Goal: Transaction & Acquisition: Purchase product/service

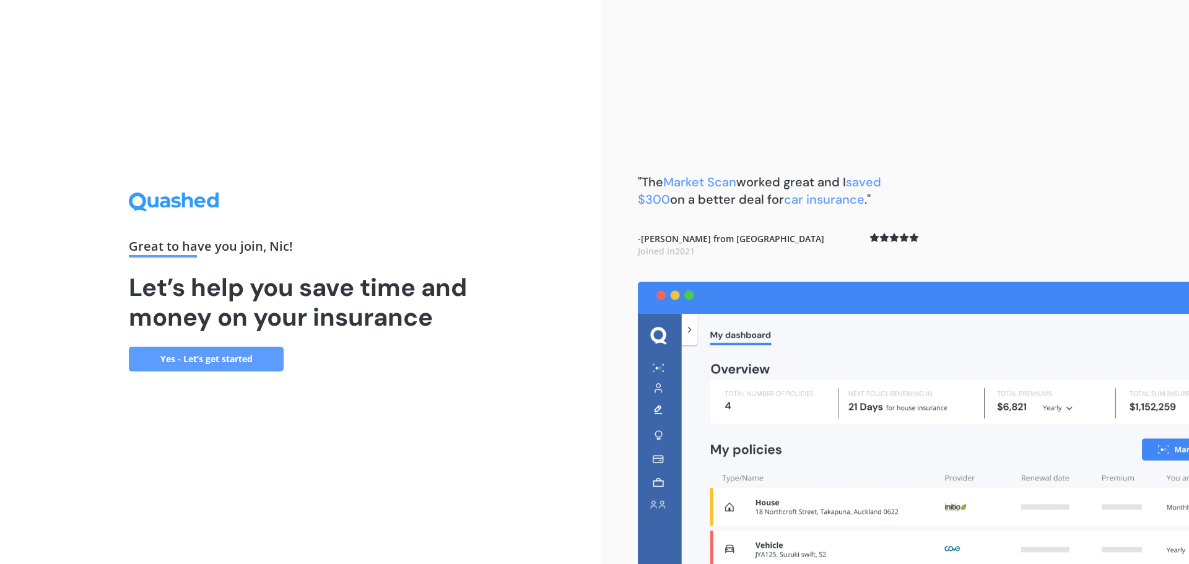
click at [228, 356] on link "Yes - Let’s get started" at bounding box center [206, 359] width 155 height 25
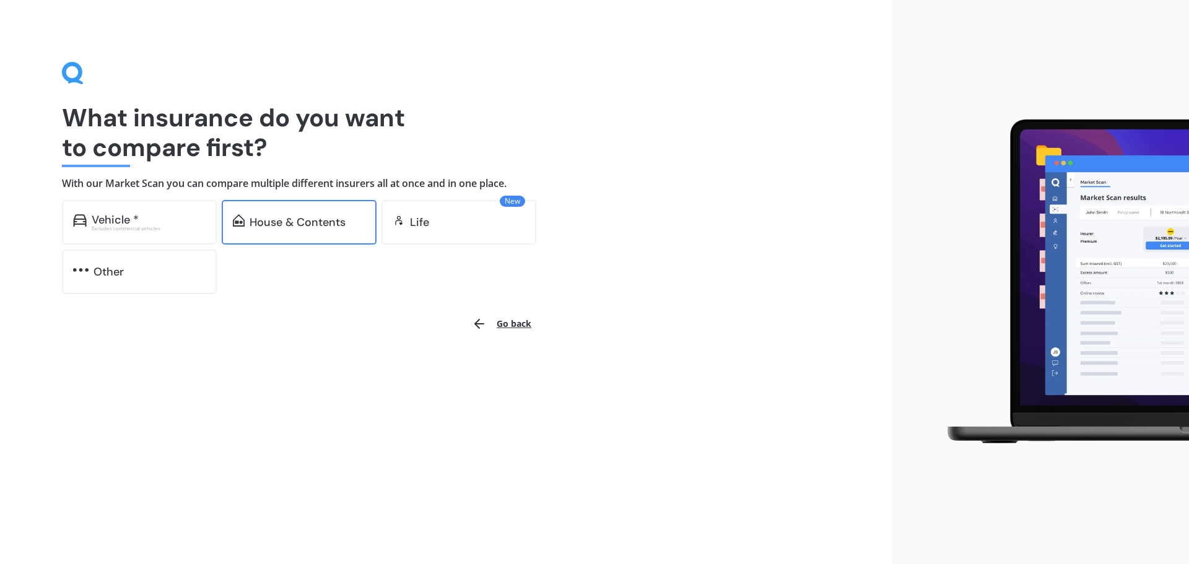
click at [293, 229] on div "House & Contents" at bounding box center [298, 222] width 96 height 12
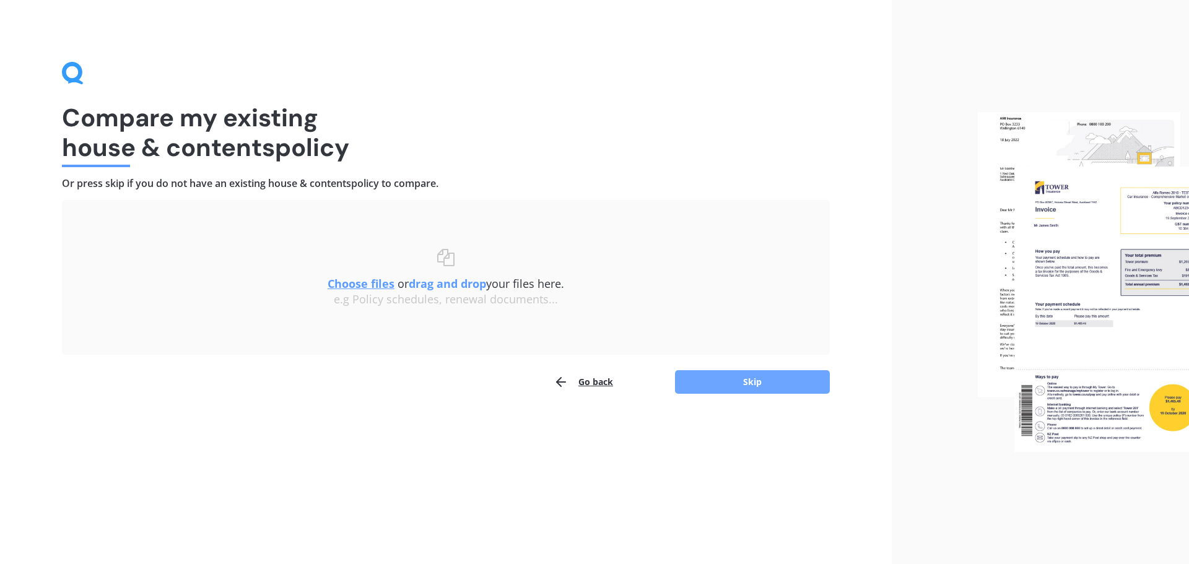
click at [725, 388] on button "Skip" at bounding box center [752, 382] width 155 height 24
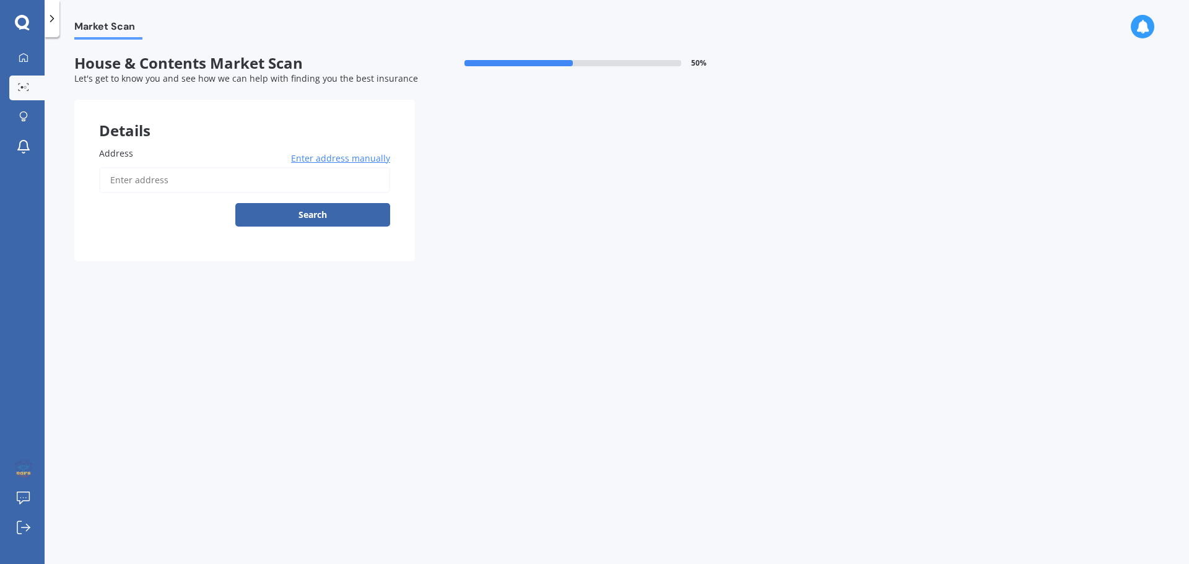
click at [167, 175] on input "Address" at bounding box center [244, 180] width 291 height 26
type input "[STREET_ADDRESS]"
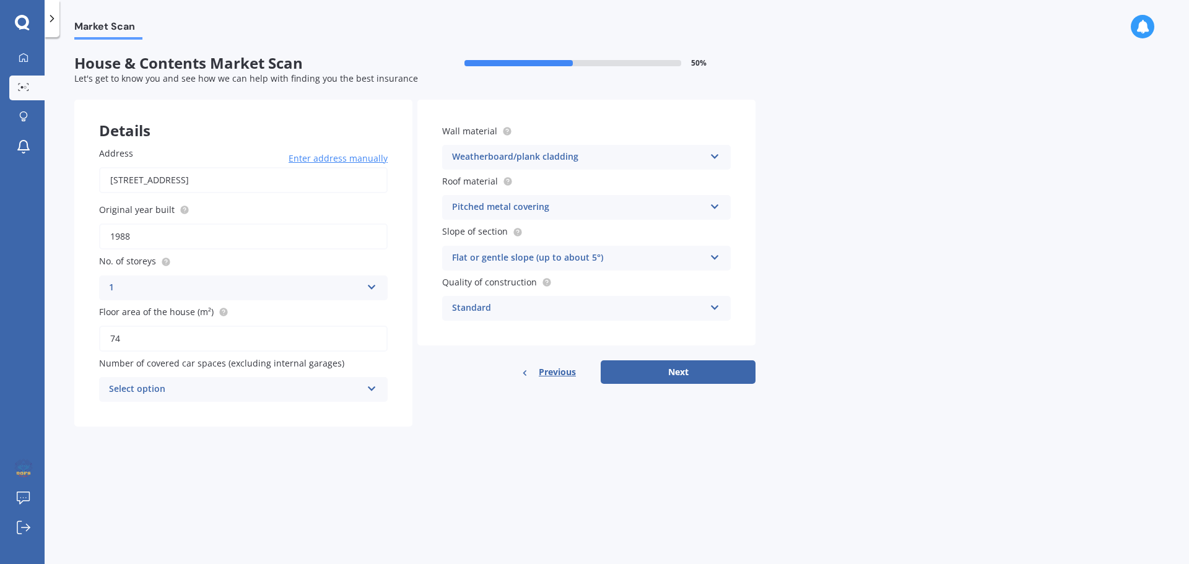
click at [641, 161] on div "Weatherboard/plank cladding" at bounding box center [578, 157] width 253 height 15
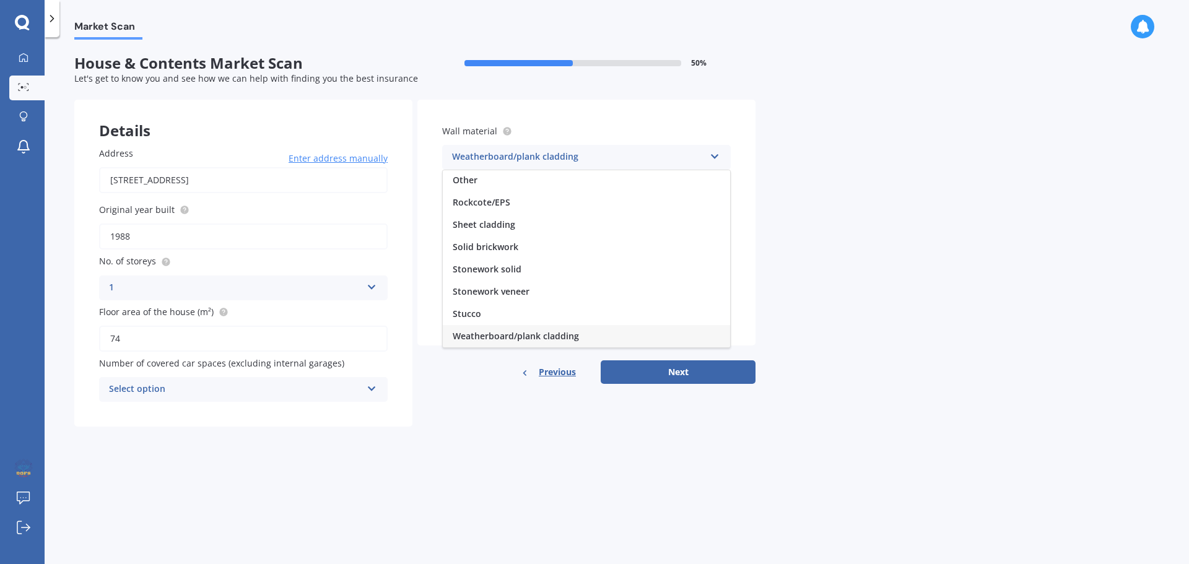
click at [546, 165] on div "Weatherboard/plank cladding" at bounding box center [578, 157] width 253 height 15
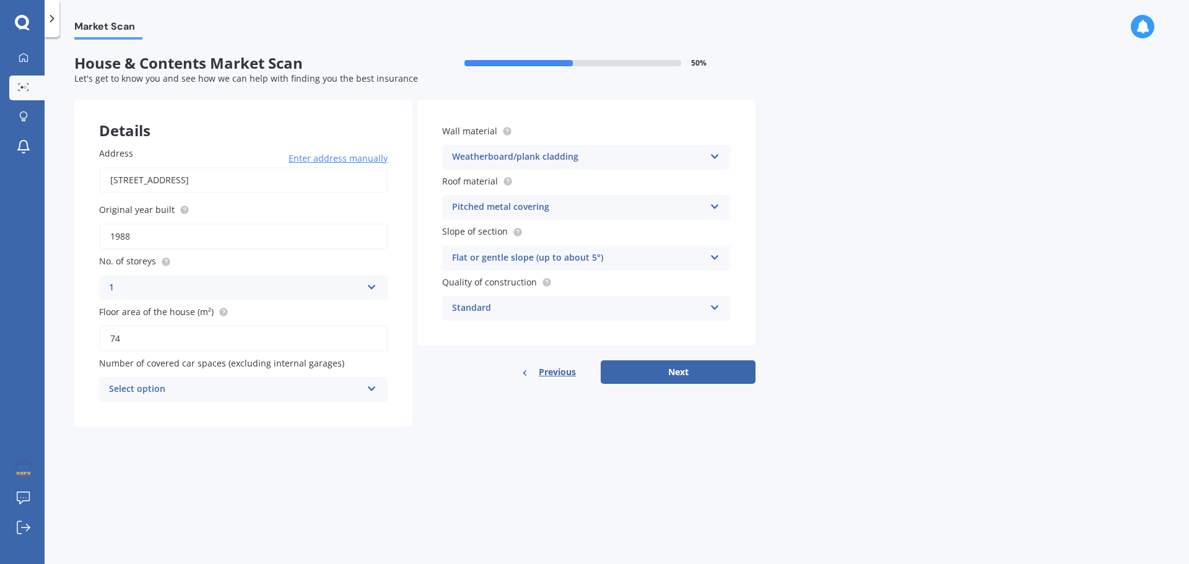
click at [192, 388] on div "Select option" at bounding box center [235, 389] width 253 height 15
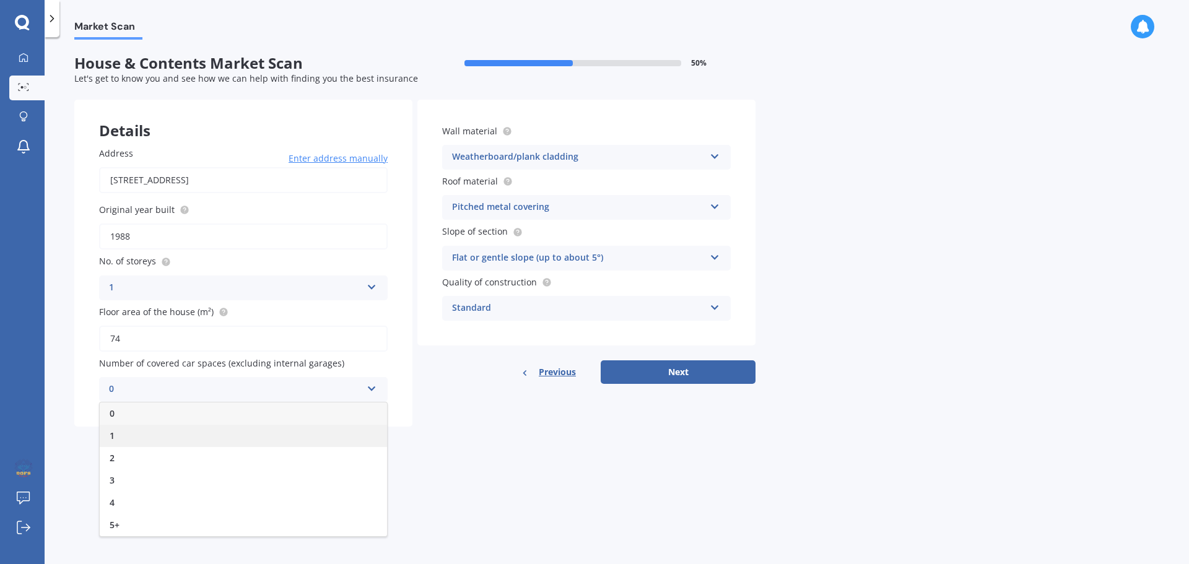
click at [133, 440] on div "1" at bounding box center [243, 436] width 287 height 22
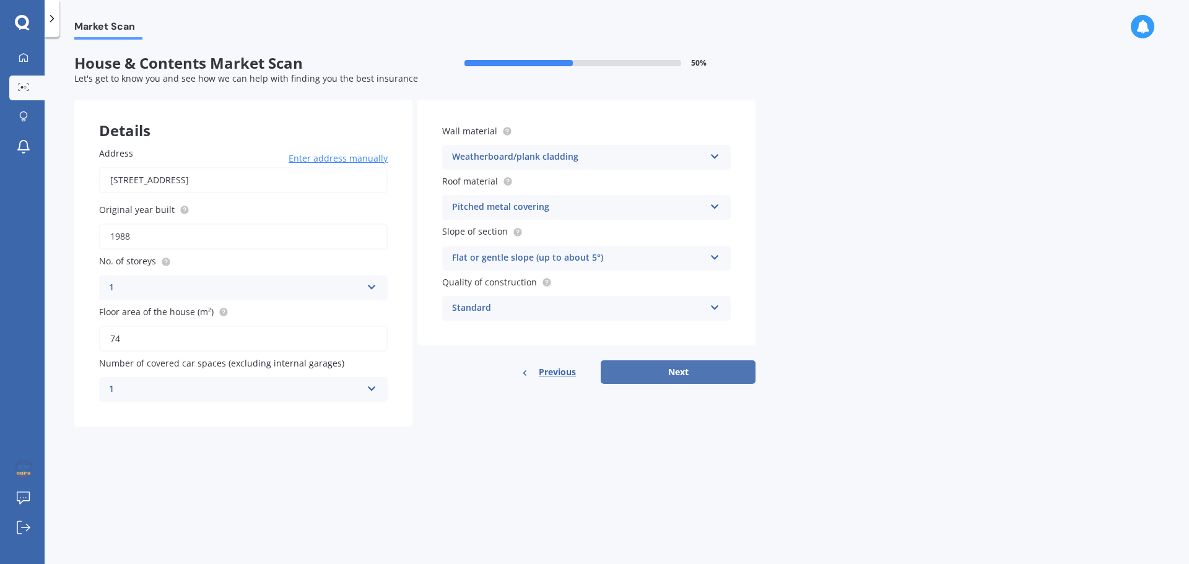
click at [645, 371] on button "Next" at bounding box center [678, 372] width 155 height 24
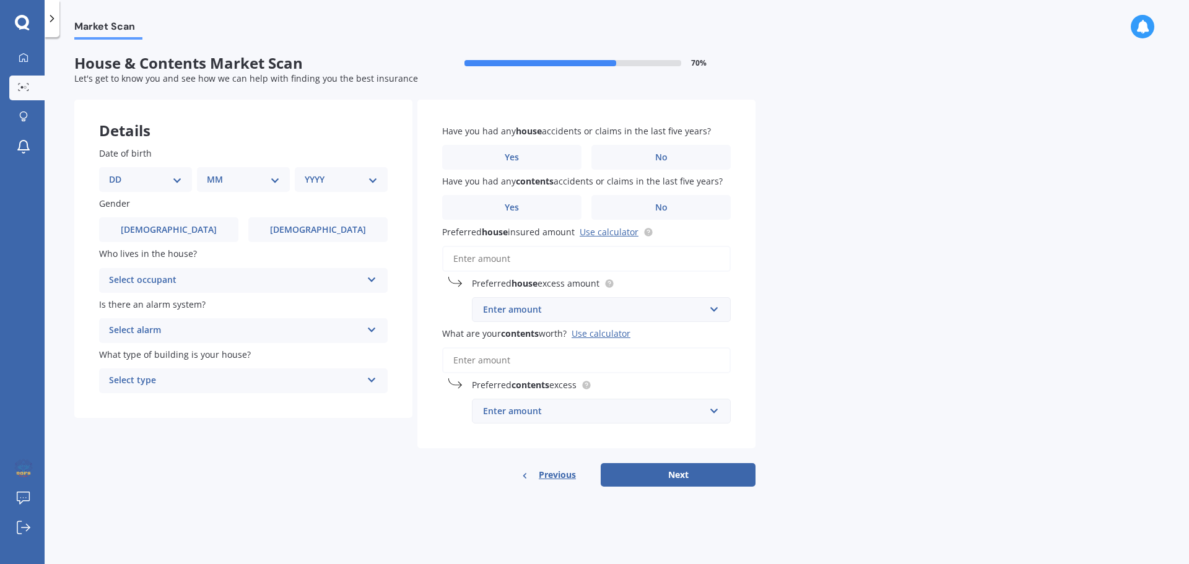
click at [155, 179] on select "DD 01 02 03 04 05 06 07 08 09 10 11 12 13 14 15 16 17 18 19 20 21 22 23 24 25 2…" at bounding box center [145, 180] width 73 height 14
select select "13"
click at [119, 173] on select "DD 01 02 03 04 05 06 07 08 09 10 11 12 13 14 15 16 17 18 19 20 21 22 23 24 25 2…" at bounding box center [145, 180] width 73 height 14
click at [250, 174] on select "MM 01 02 03 04 05 06 07 08 09 10 11 12" at bounding box center [246, 180] width 68 height 14
select select "12"
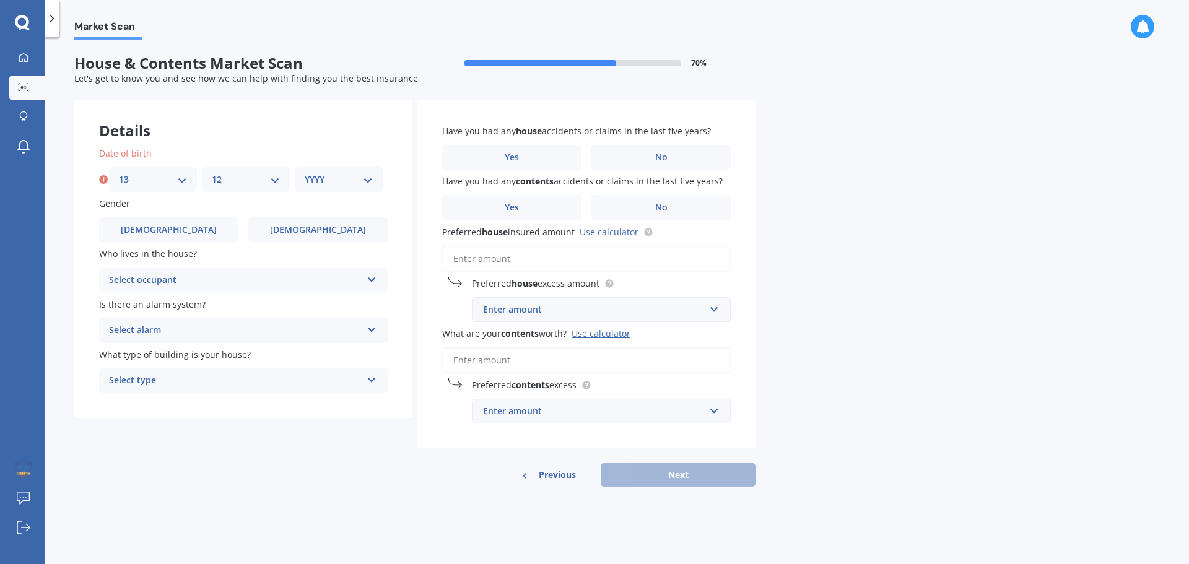
click at [212, 173] on select "MM 01 02 03 04 05 06 07 08 09 10 11 12" at bounding box center [246, 180] width 68 height 14
click at [323, 172] on div "YYYY 2009 2008 2007 2006 2005 2004 2003 2002 2001 2000 1999 1998 1997 1996 1995…" at bounding box center [339, 179] width 88 height 25
click at [367, 167] on div "Date of birth DD 01 02 03 04 05 06 07 08 09 10 11 12 13 14 15 16 17 18 19 20 21…" at bounding box center [243, 169] width 289 height 45
click at [368, 183] on select "YYYY 2009 2008 2007 2006 2005 2004 2003 2002 2001 2000 1999 1998 1997 1996 1995…" at bounding box center [339, 180] width 68 height 14
select select "1994"
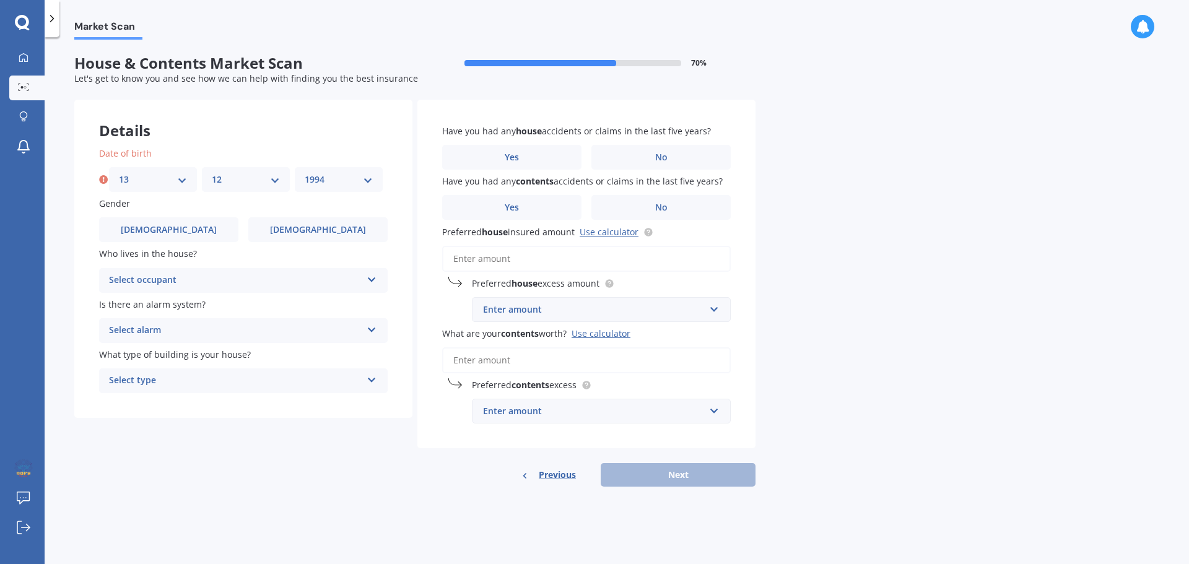
click at [305, 173] on select "YYYY 2009 2008 2007 2006 2005 2004 2003 2002 2001 2000 1999 1998 1997 1996 1995…" at bounding box center [339, 180] width 68 height 14
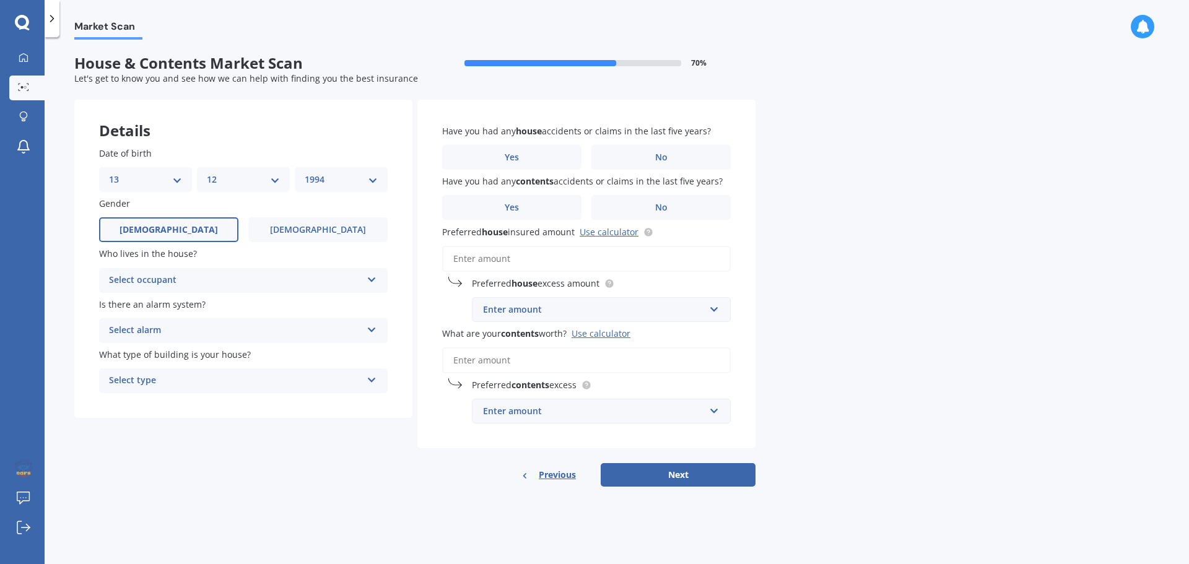
click at [194, 224] on label "[DEMOGRAPHIC_DATA]" at bounding box center [168, 229] width 139 height 25
click at [0, 0] on input "[DEMOGRAPHIC_DATA]" at bounding box center [0, 0] width 0 height 0
click at [209, 287] on div "Select occupant" at bounding box center [235, 280] width 253 height 15
click at [158, 307] on div "Owner" at bounding box center [243, 305] width 287 height 22
click at [167, 331] on div "Select alarm" at bounding box center [235, 330] width 253 height 15
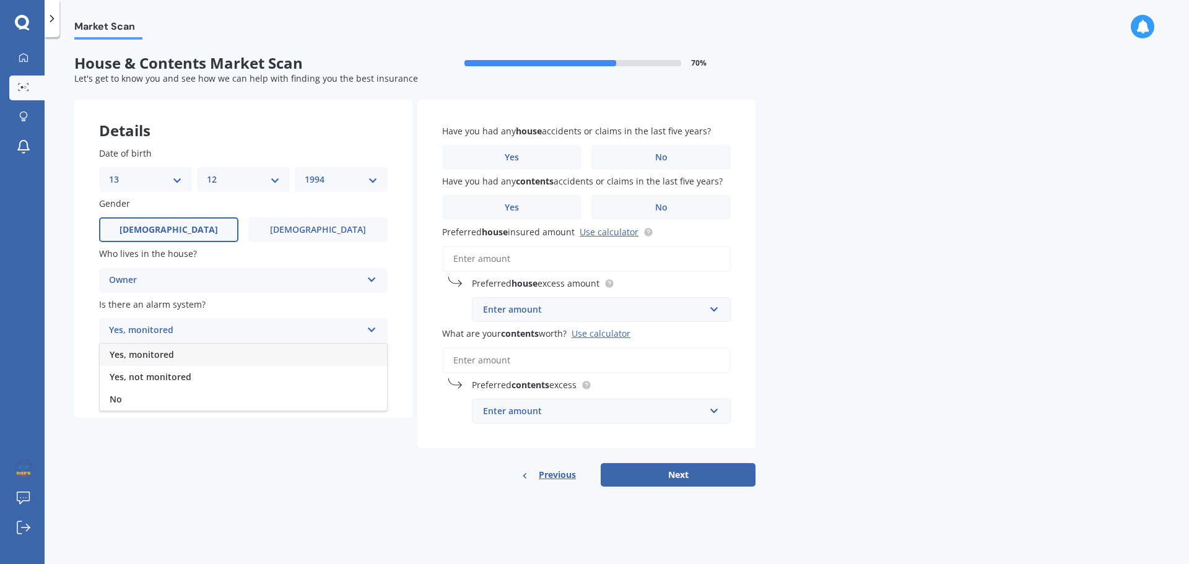
click at [159, 357] on span "Yes, monitored" at bounding box center [142, 355] width 64 height 12
click at [179, 337] on div "Yes, monitored" at bounding box center [235, 330] width 253 height 15
click at [162, 357] on span "Yes, monitored" at bounding box center [142, 355] width 64 height 12
click at [155, 379] on div "Select type" at bounding box center [235, 380] width 253 height 15
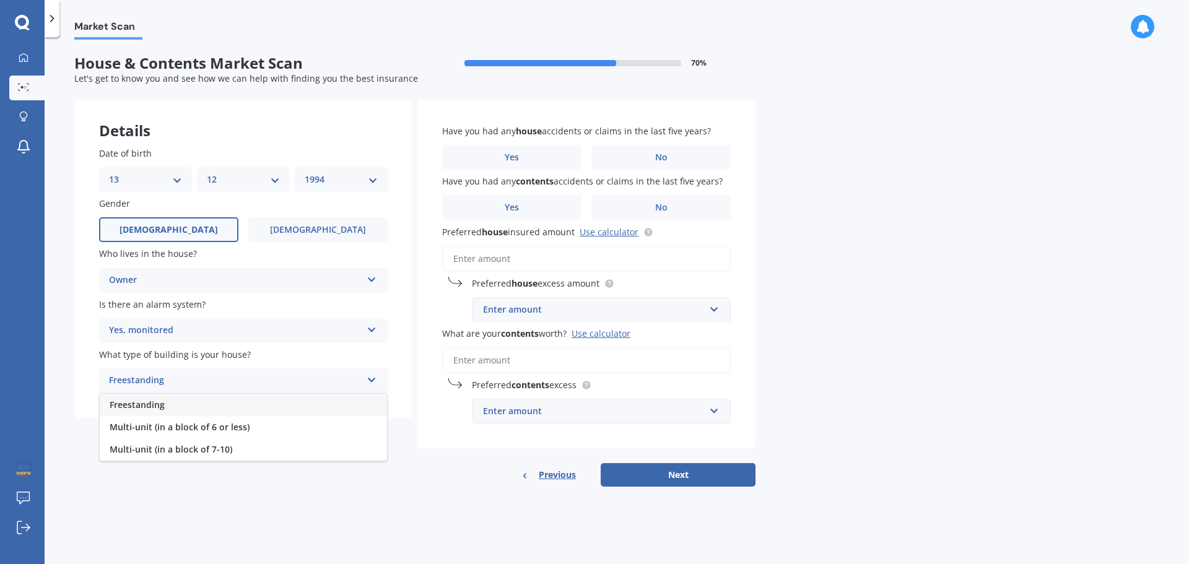
click at [156, 404] on span "Freestanding" at bounding box center [137, 405] width 55 height 12
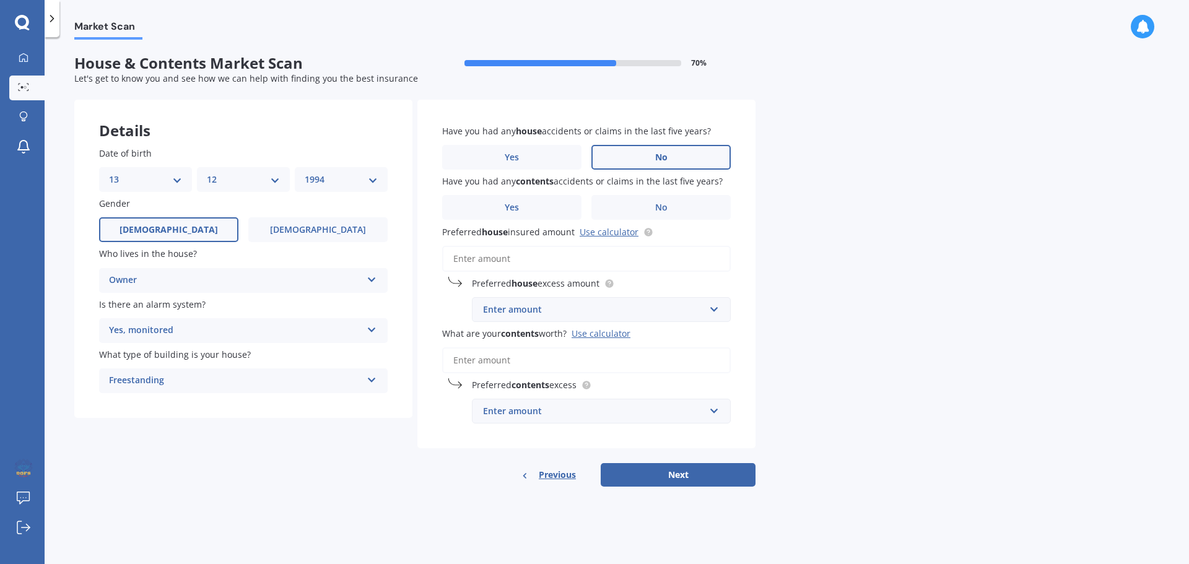
click at [634, 152] on label "No" at bounding box center [661, 157] width 139 height 25
click at [0, 0] on input "No" at bounding box center [0, 0] width 0 height 0
click at [659, 205] on span "No" at bounding box center [661, 208] width 12 height 11
click at [0, 0] on input "No" at bounding box center [0, 0] width 0 height 0
click at [496, 263] on input "Preferred house insured amount Use calculator" at bounding box center [586, 259] width 289 height 26
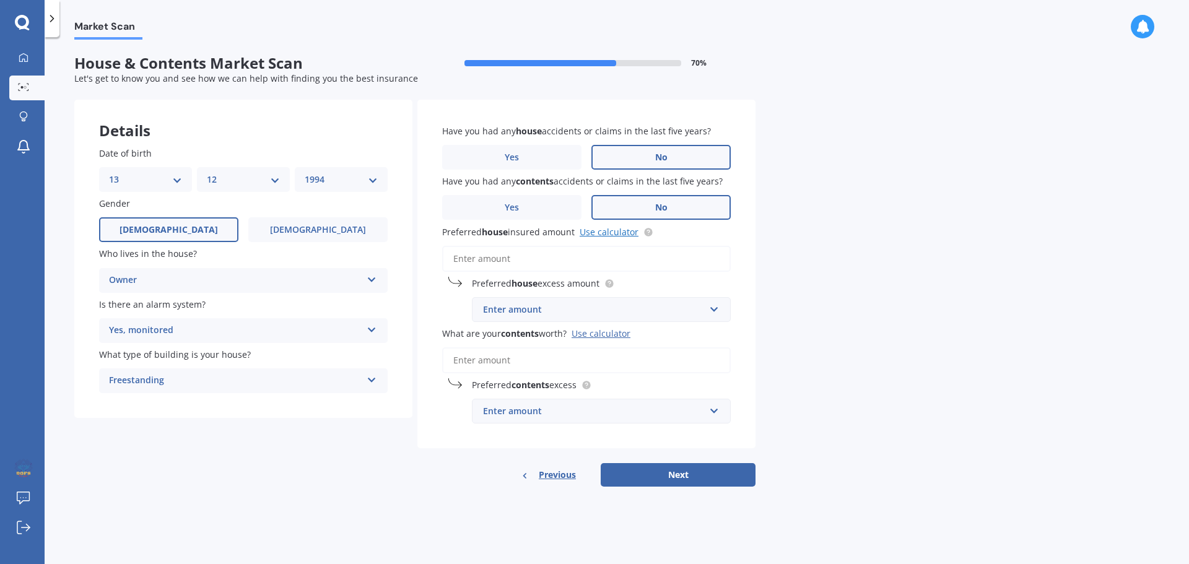
click at [590, 234] on link "Use calculator" at bounding box center [609, 232] width 59 height 12
click at [522, 264] on input "Preferred house insured amount Use calculator" at bounding box center [586, 259] width 289 height 26
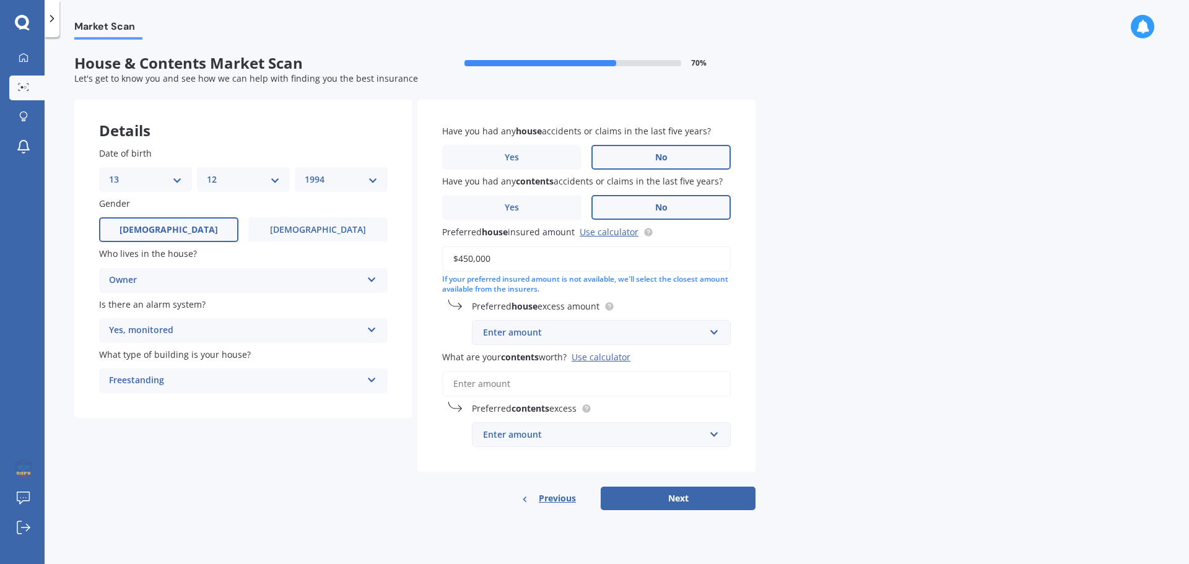
click at [515, 258] on input "$450,000" at bounding box center [586, 259] width 289 height 26
type input "$450,000"
click at [531, 324] on input "text" at bounding box center [597, 333] width 248 height 24
click at [444, 325] on div "Preferred house excess amount $300 $300 $400 $500 $750 $1,000 $2,000 $2,500" at bounding box center [586, 322] width 289 height 45
click at [509, 326] on div "$300" at bounding box center [594, 333] width 222 height 14
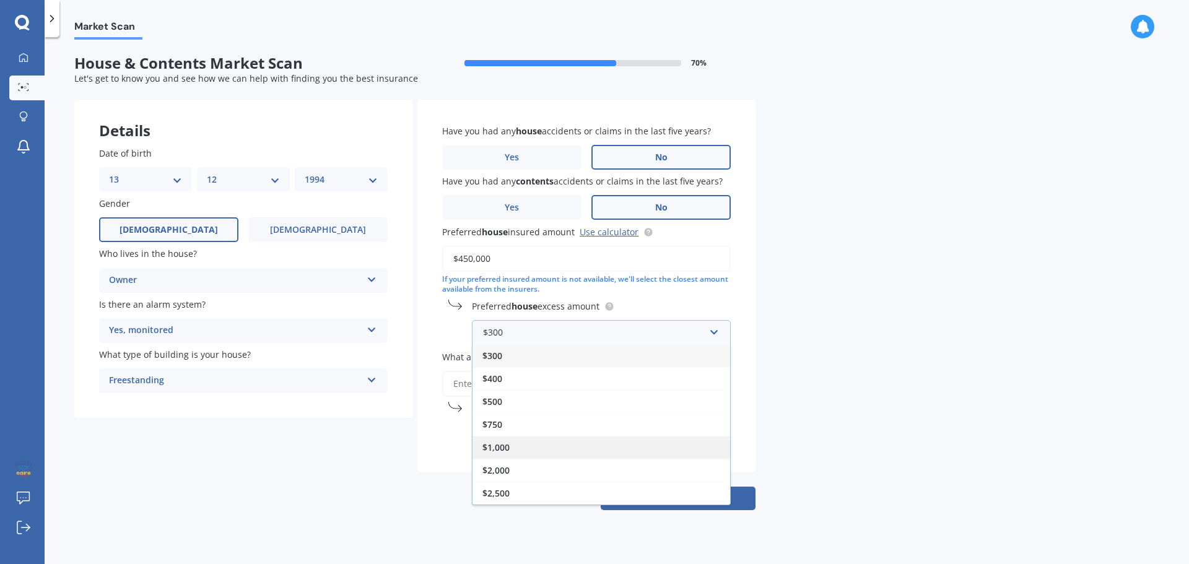
click at [505, 441] on div "$1,000" at bounding box center [602, 447] width 258 height 23
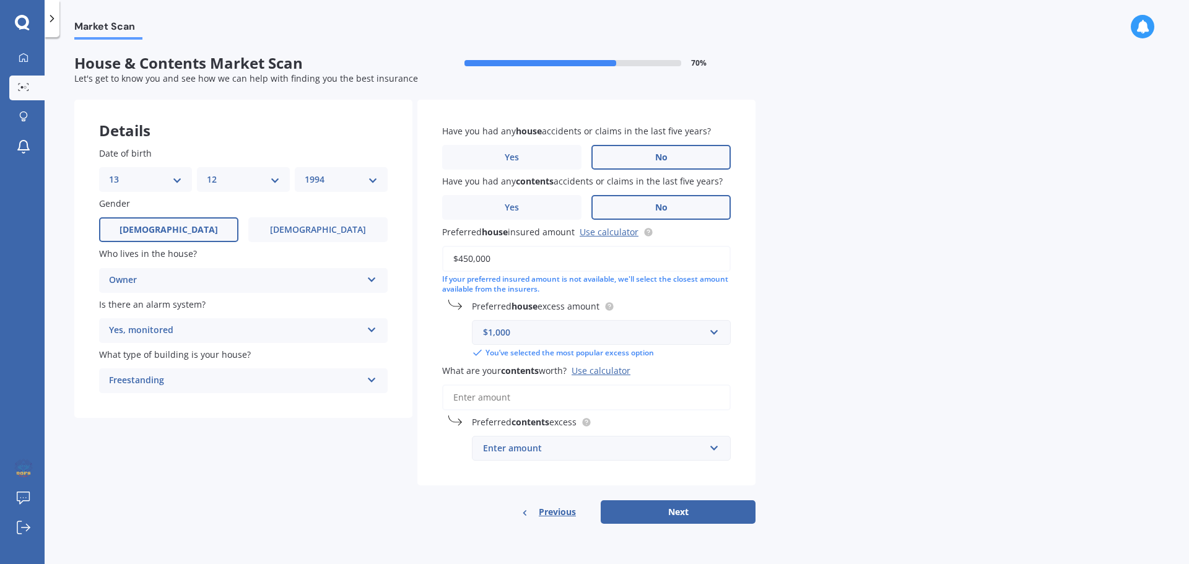
click at [458, 336] on div "Preferred house excess amount $1,000 $300 $400 $500 $750 $1,000 $2,000 $2,500 Y…" at bounding box center [586, 329] width 289 height 59
click at [504, 396] on input "What are your contents worth? Use calculator" at bounding box center [586, 398] width 289 height 26
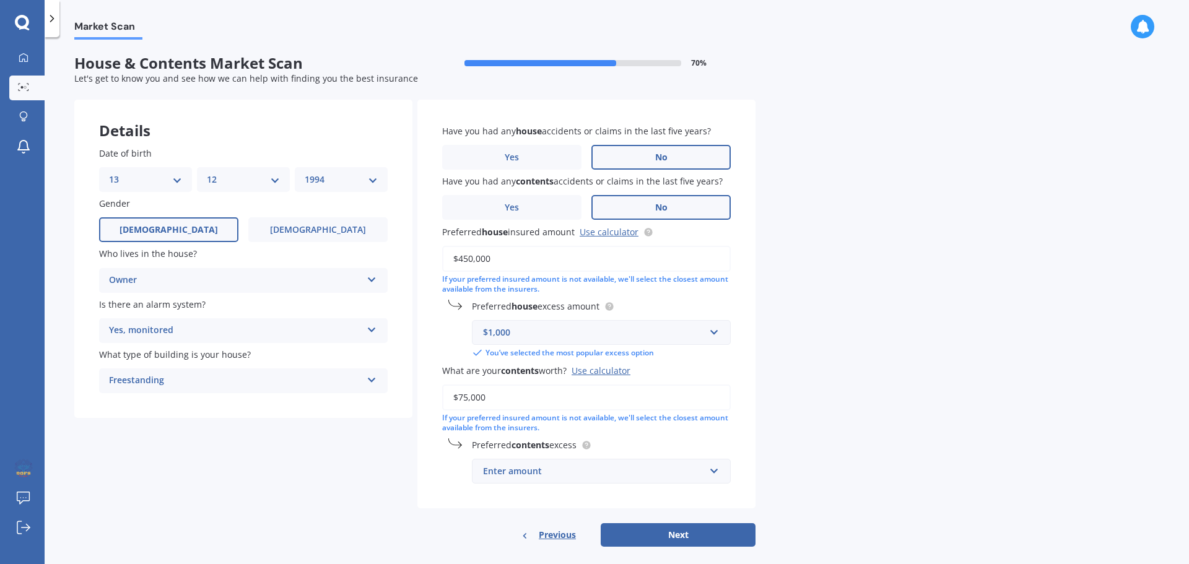
type input "$75,000"
click at [562, 469] on div "Enter amount" at bounding box center [594, 472] width 222 height 14
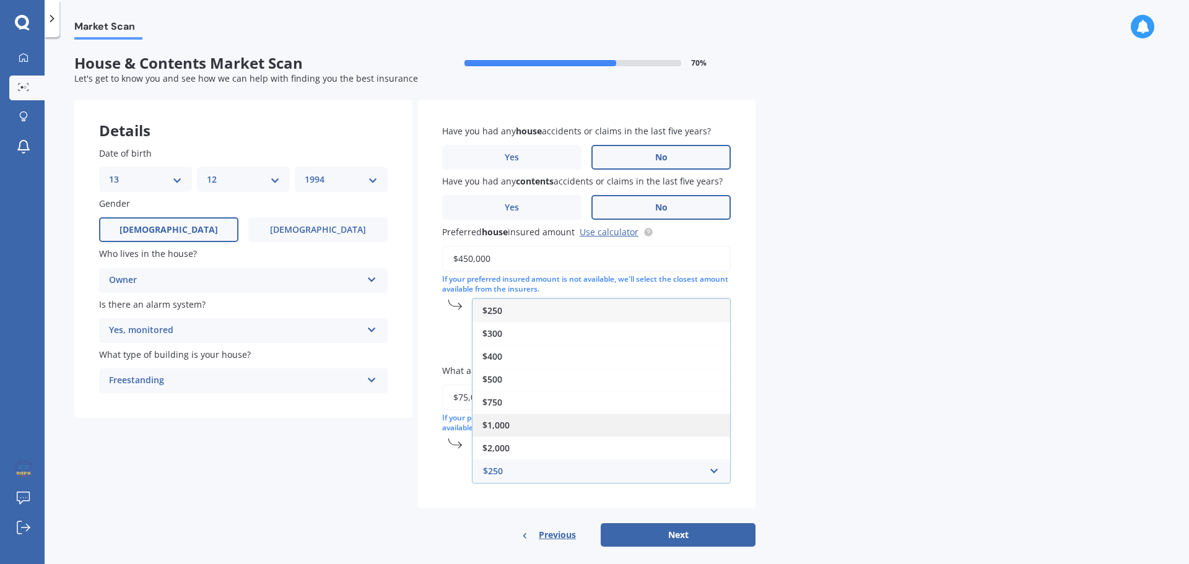
click at [546, 429] on div "$1,000" at bounding box center [602, 425] width 258 height 23
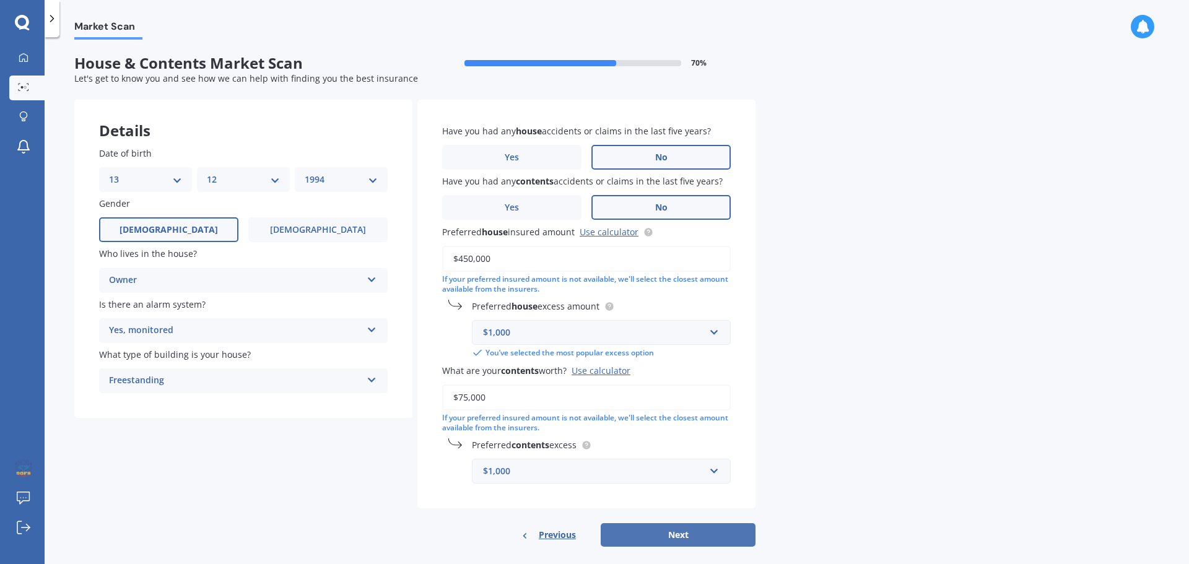
click at [630, 536] on button "Next" at bounding box center [678, 535] width 155 height 24
select select "13"
select select "12"
select select "1994"
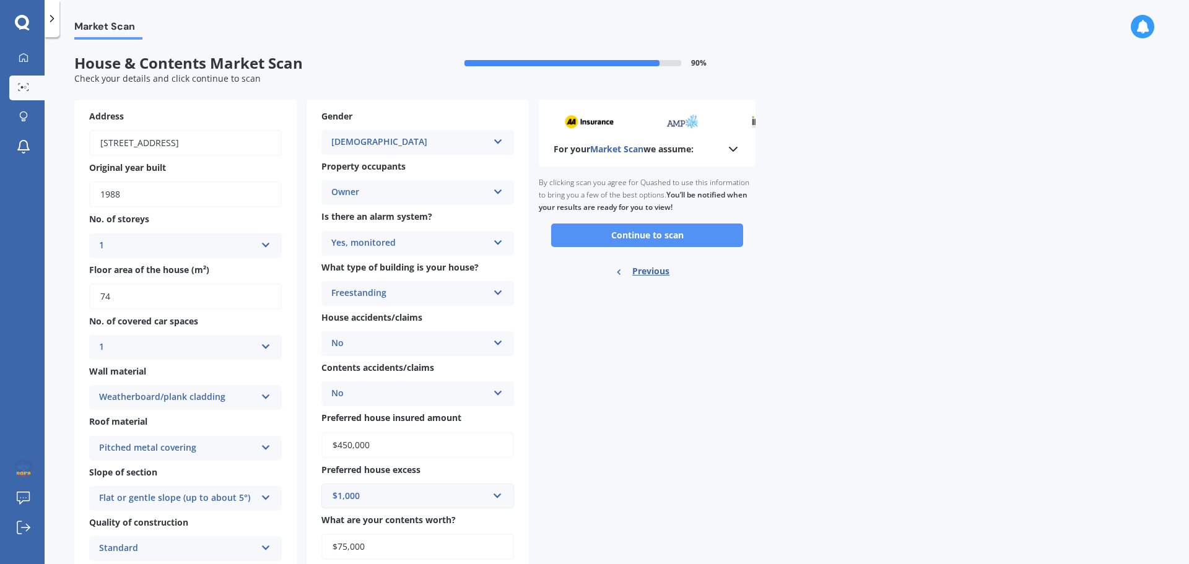
click at [622, 245] on button "Continue to scan" at bounding box center [647, 236] width 192 height 24
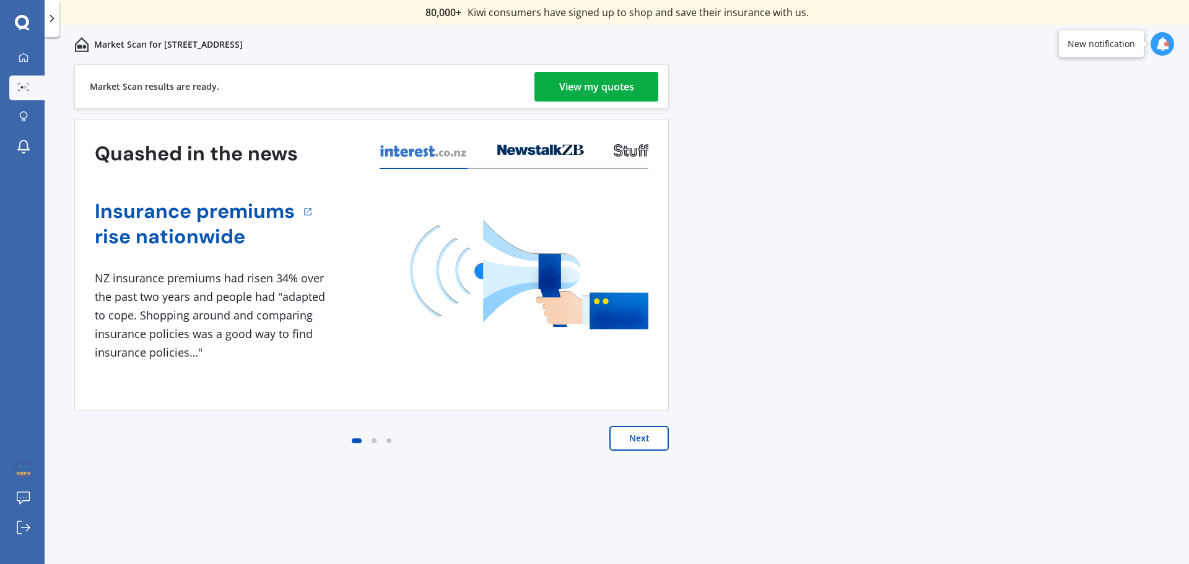
click at [577, 97] on div "View my quotes" at bounding box center [596, 87] width 75 height 30
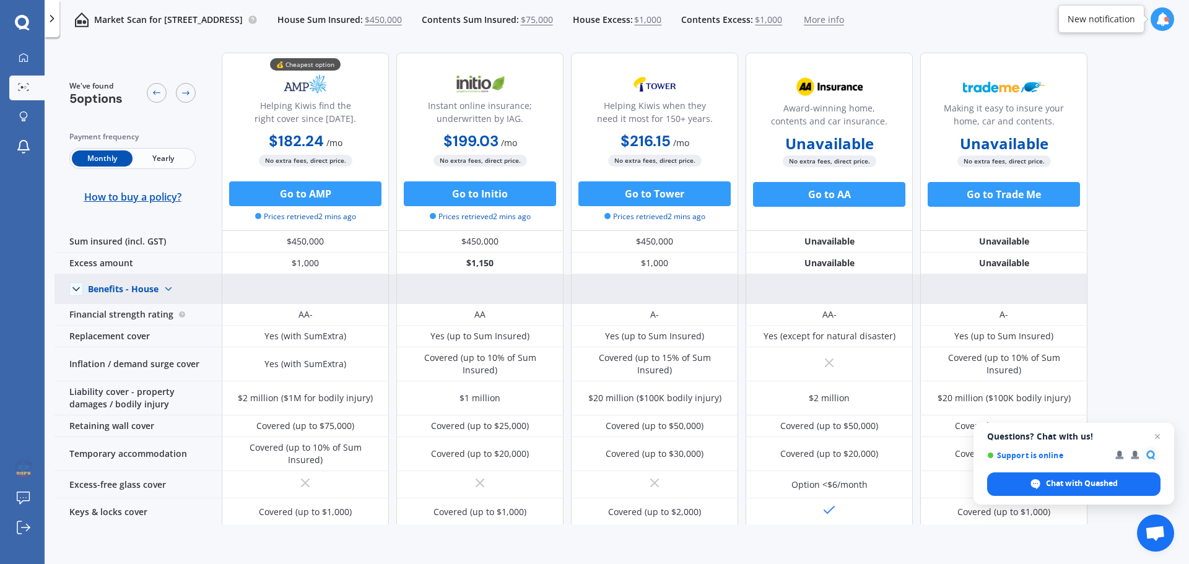
click at [163, 286] on img at bounding box center [169, 289] width 20 height 20
click at [147, 330] on span "Benefits - Contents" at bounding box center [137, 333] width 79 height 12
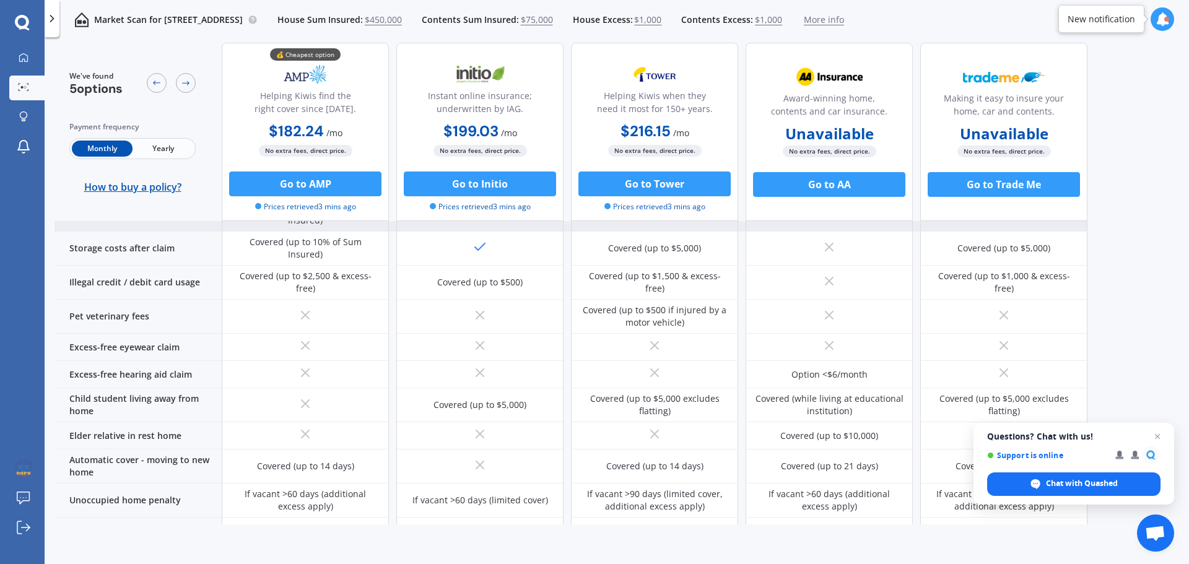
scroll to position [828, 0]
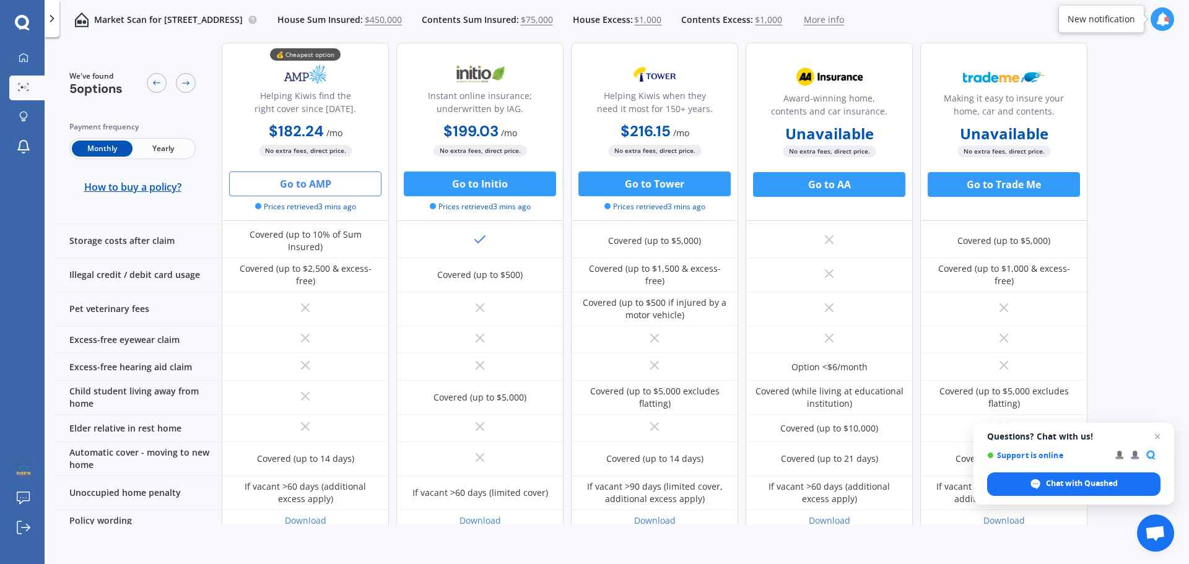
click at [320, 185] on button "Go to AMP" at bounding box center [305, 184] width 152 height 25
